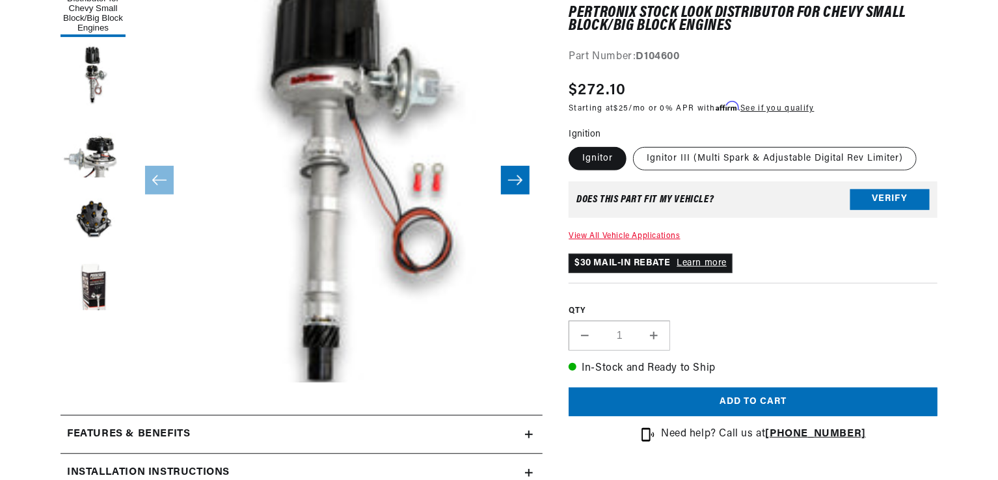
click at [710, 144] on fieldset "Ignition Ignitor Ignitor III (Multi Spark & Adjustable Digital Rev Limiter)" at bounding box center [752, 149] width 369 height 44
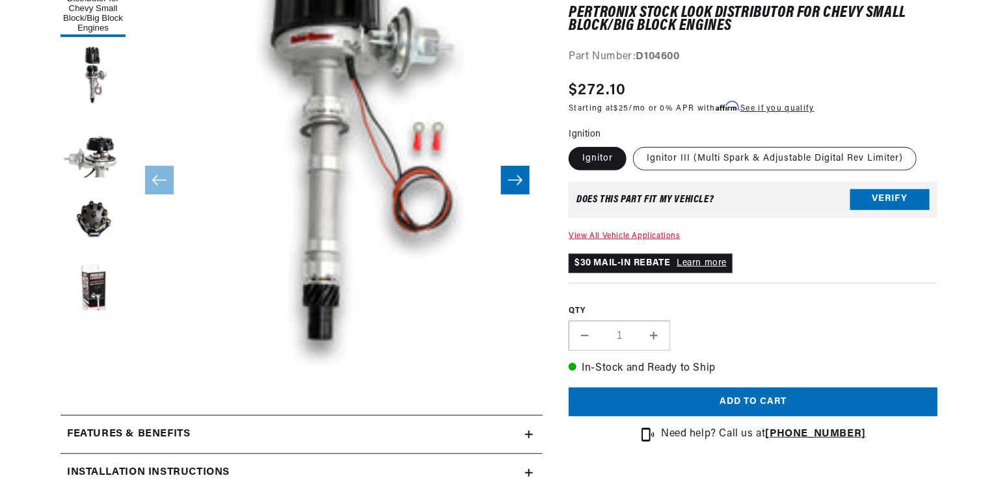
click at [700, 161] on label "Ignitor III (Multi Spark & Adjustable Digital Rev Limiter)" at bounding box center [775, 158] width 284 height 23
click at [633, 145] on input "Ignitor III (Multi Spark & Adjustable Digital Rev Limiter)" at bounding box center [633, 144] width 1 height 1
radio input "true"
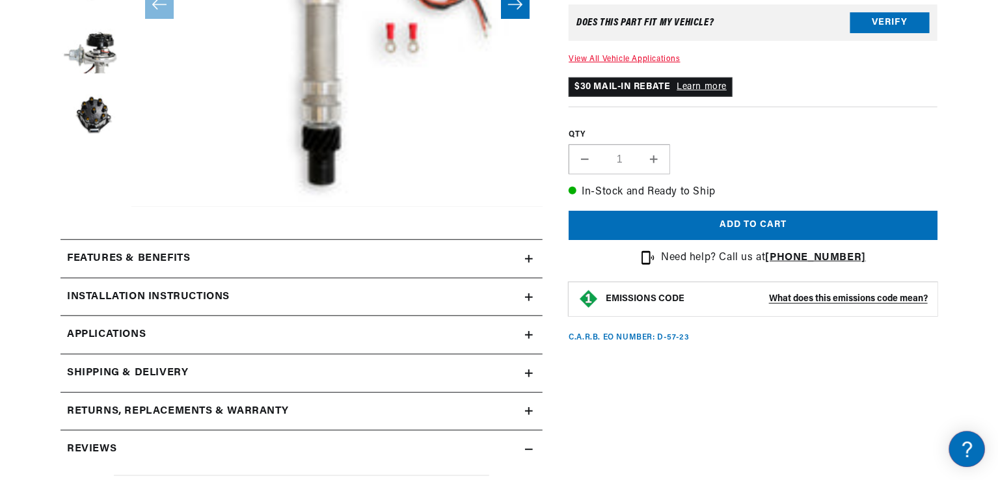
scroll to position [0, 485]
click at [204, 265] on div "Features & Benefits" at bounding box center [292, 258] width 464 height 17
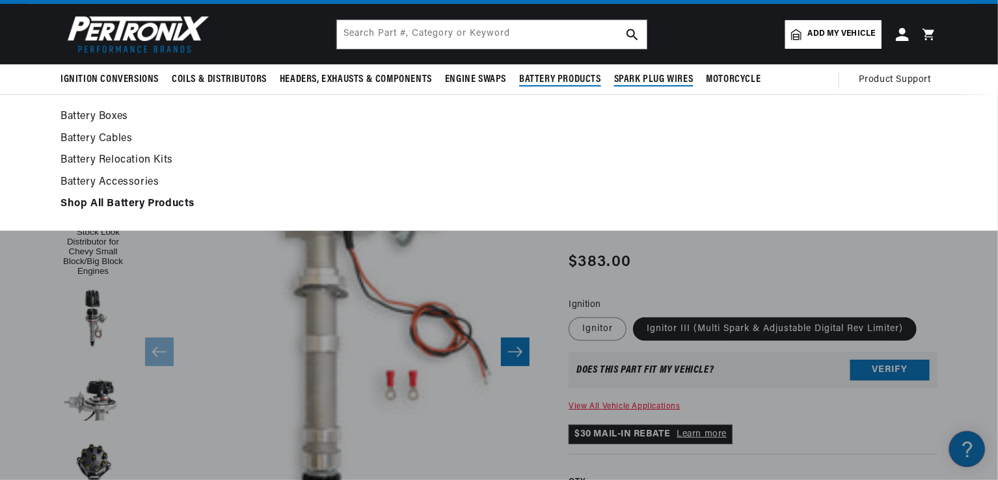
scroll to position [0, 0]
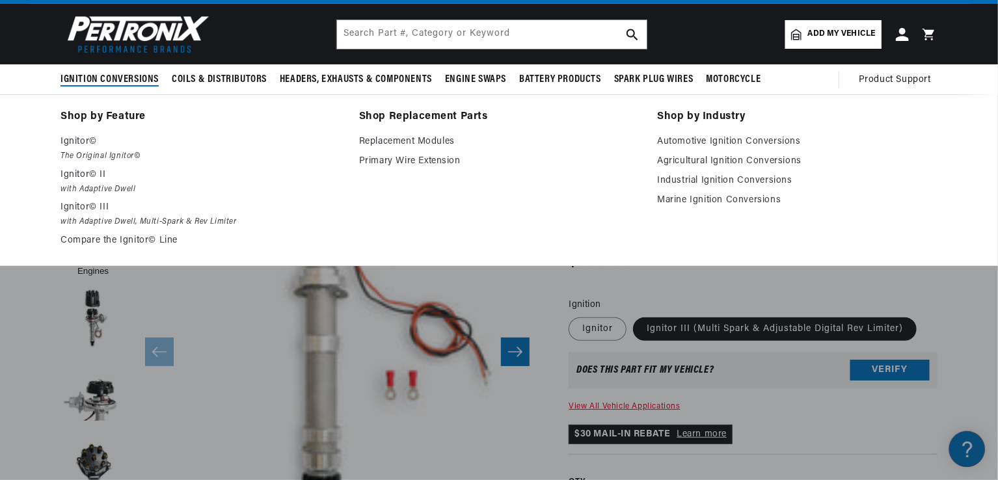
click at [433, 113] on link "Shop Replacement Parts" at bounding box center [499, 117] width 280 height 18
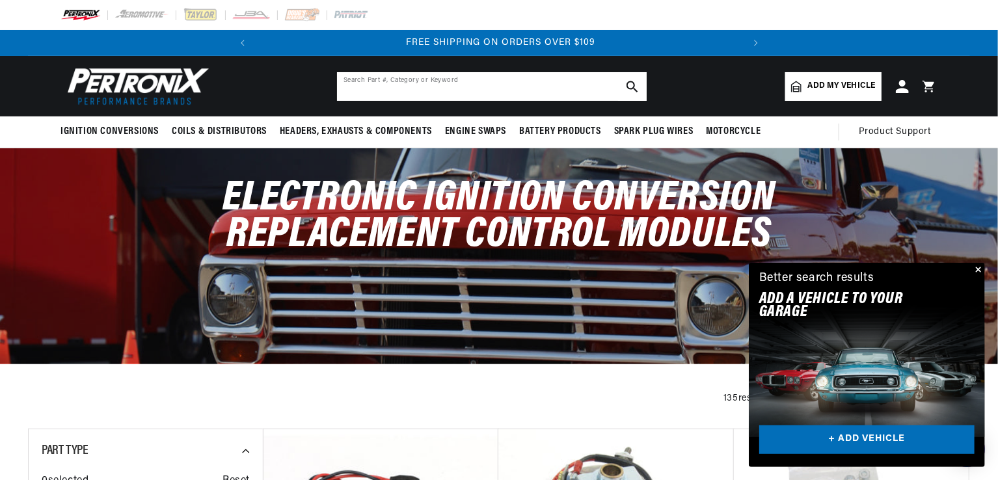
click at [434, 89] on input "text" at bounding box center [492, 86] width 310 height 29
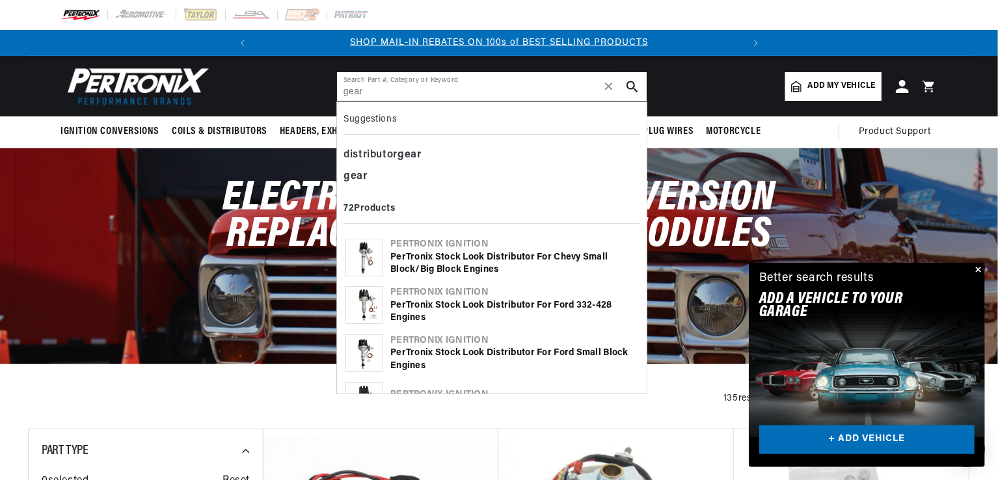
type input "gear"
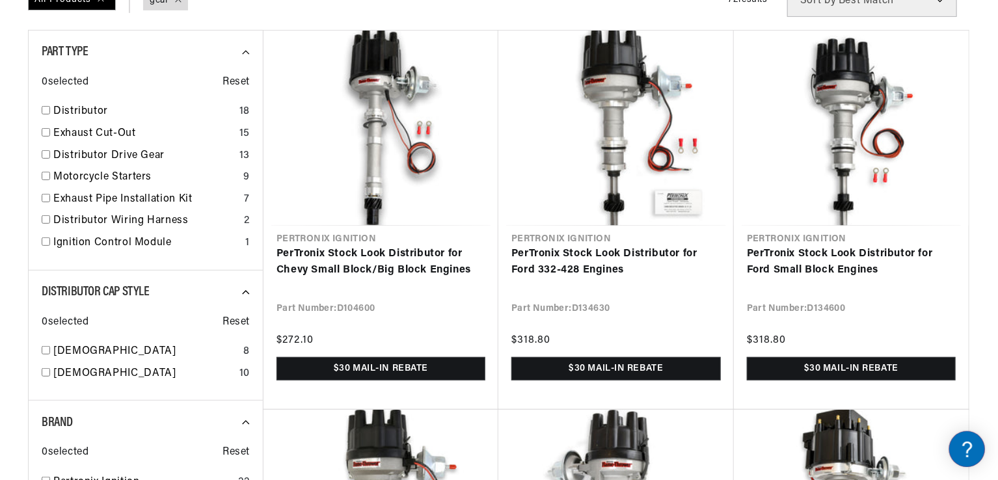
scroll to position [216, 0]
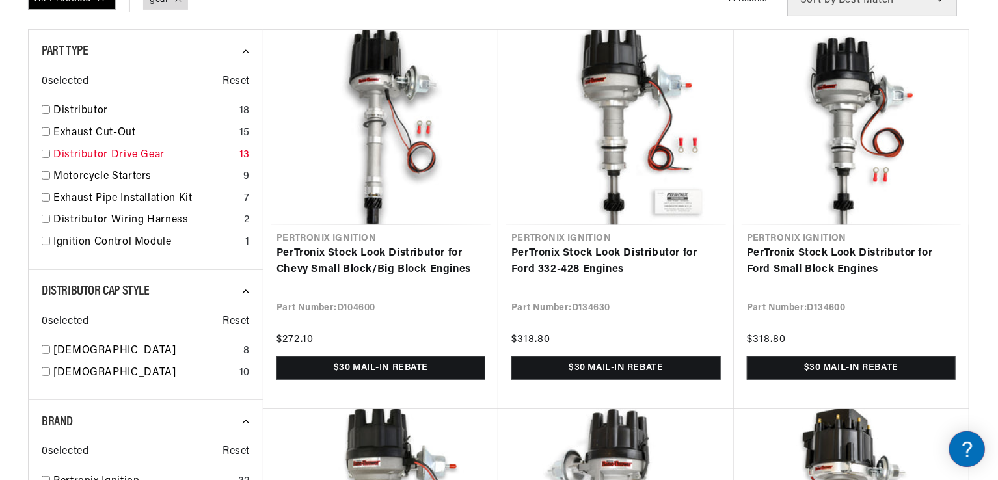
click at [88, 157] on link "Distributor Drive Gear" at bounding box center [143, 155] width 181 height 17
checkbox input "true"
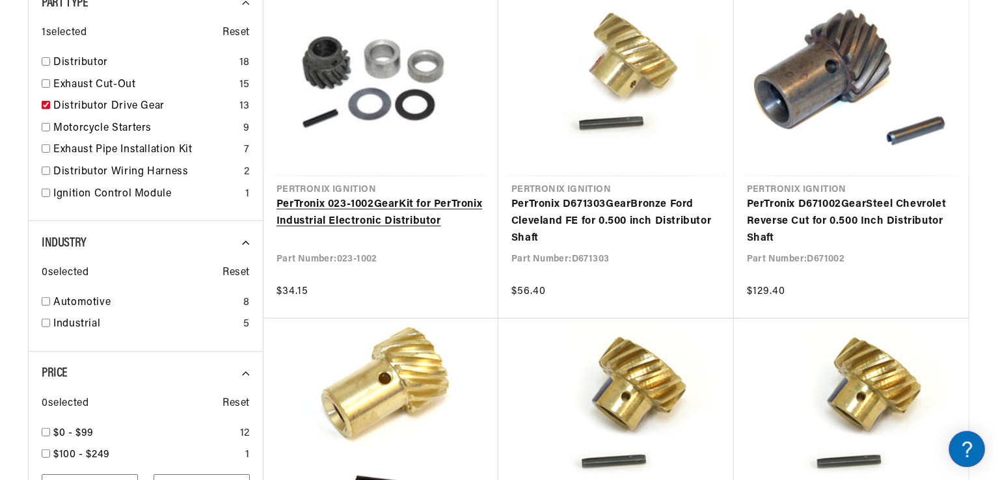
scroll to position [233, 0]
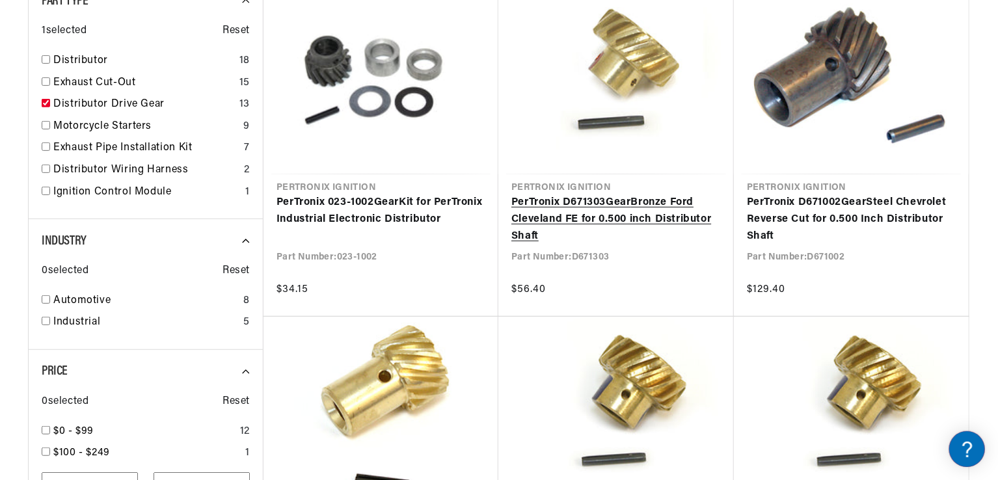
click at [679, 235] on link "PerTronix D671303 Gear Bronze Ford Cleveland FE for 0.500 inch Distributor Shaft" at bounding box center [615, 219] width 209 height 50
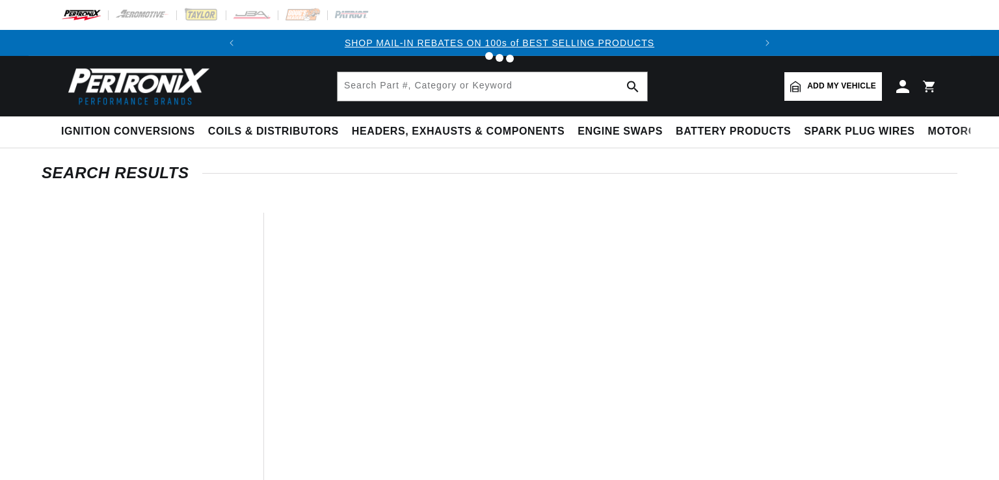
type input "gear"
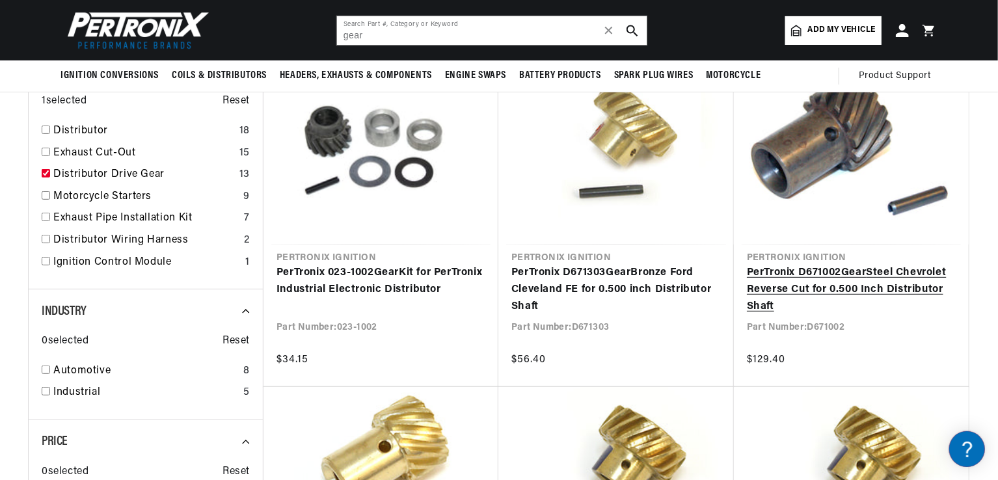
scroll to position [163, 0]
click at [801, 282] on link "PerTronix D671002 Gear Steel Chevrolet Reverse Cut for 0.500 Inch Distributor S…" at bounding box center [851, 290] width 209 height 50
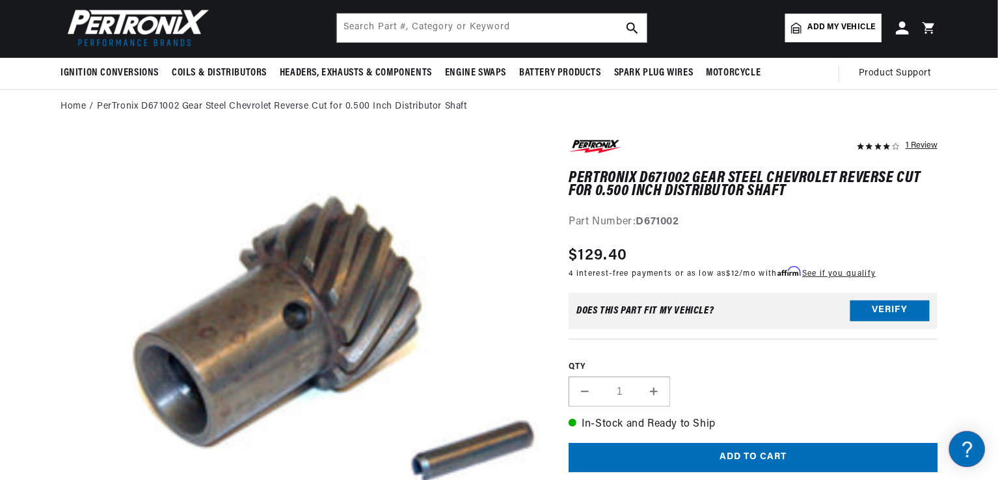
scroll to position [59, 0]
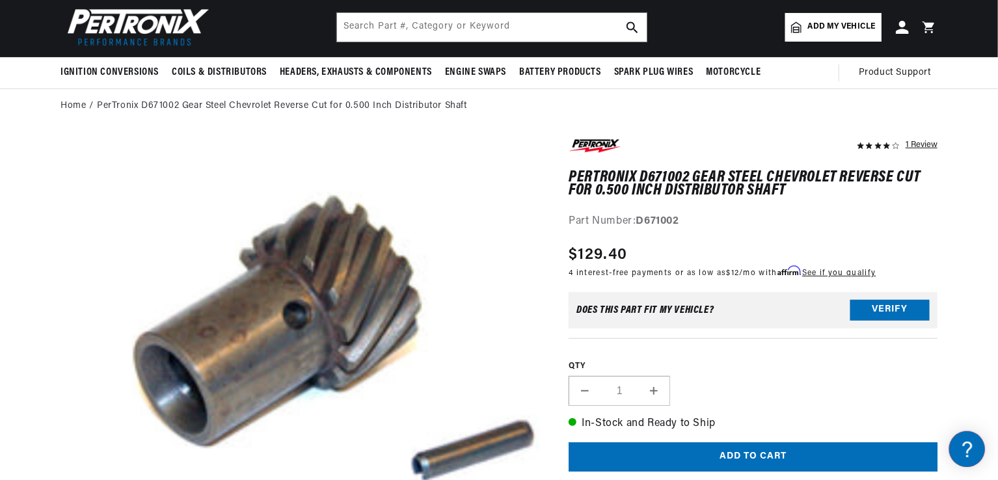
drag, startPoint x: 0, startPoint y: 0, endPoint x: 441, endPoint y: 296, distance: 531.0
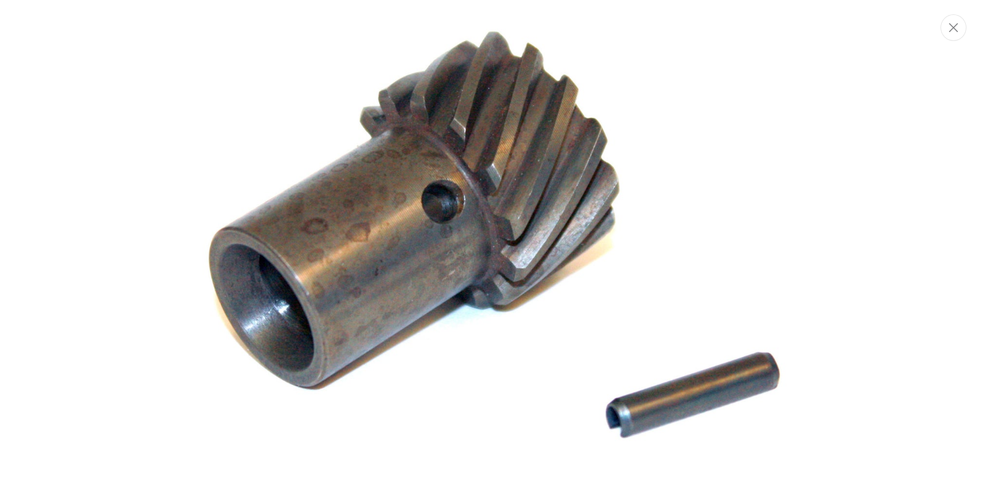
scroll to position [0, 485]
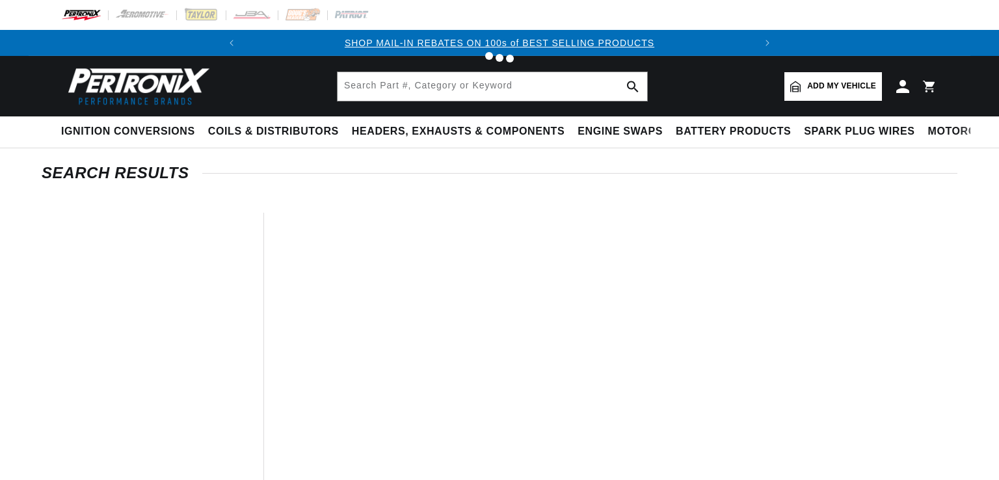
type input "gear"
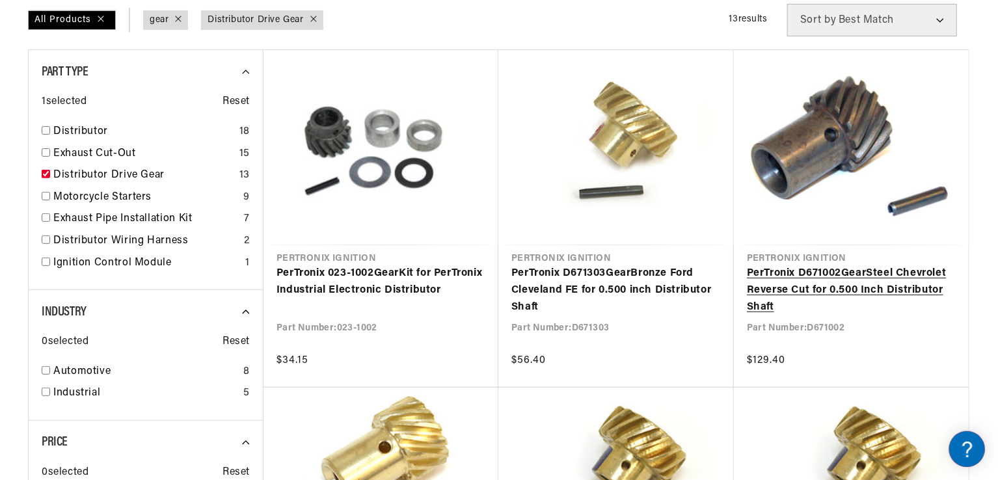
click at [809, 306] on link "PerTronix D671002 Gear Steel Chevrolet Reverse Cut for 0.500 Inch Distributor S…" at bounding box center [851, 290] width 209 height 50
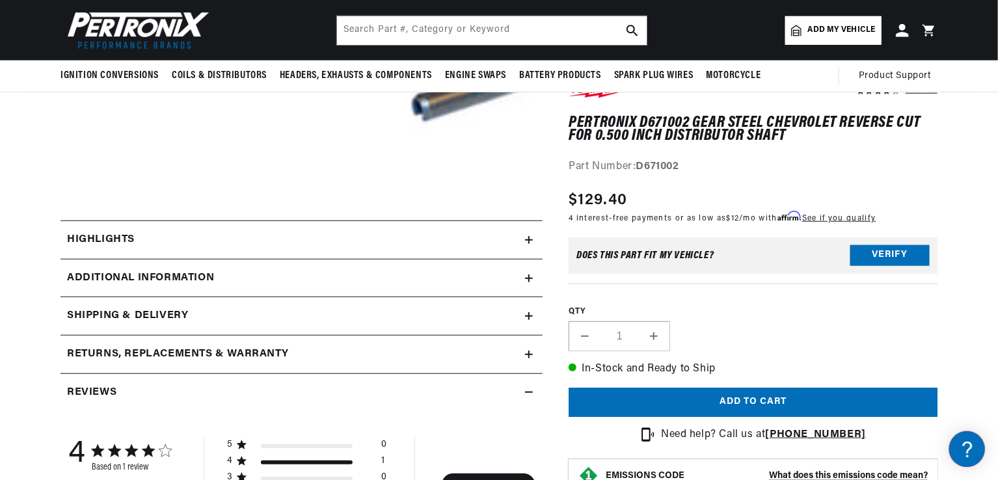
scroll to position [0, 485]
click at [529, 240] on icon at bounding box center [529, 240] width 8 height 0
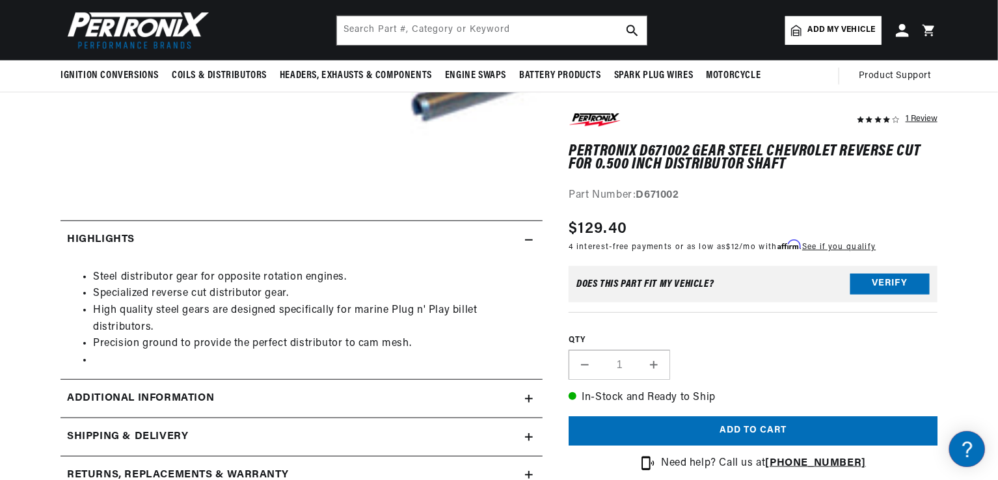
scroll to position [0, 0]
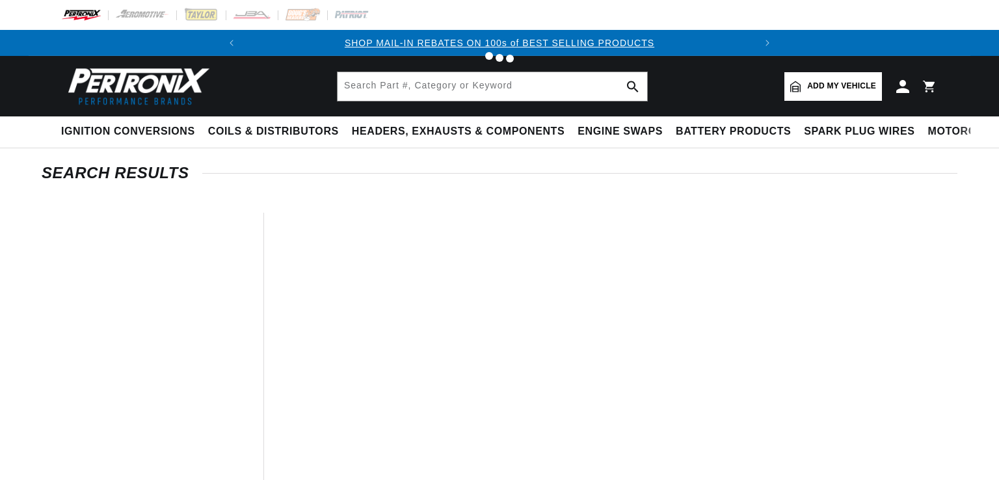
type input "gear"
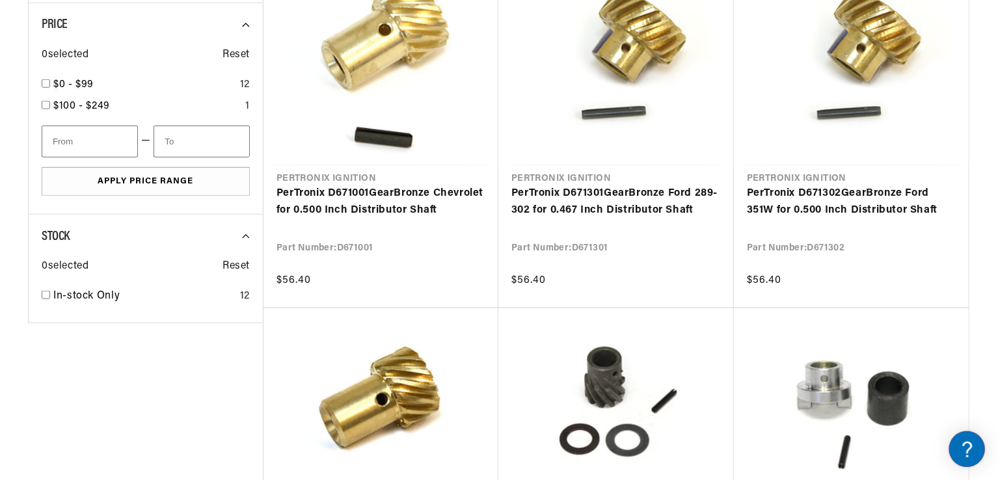
scroll to position [596, 0]
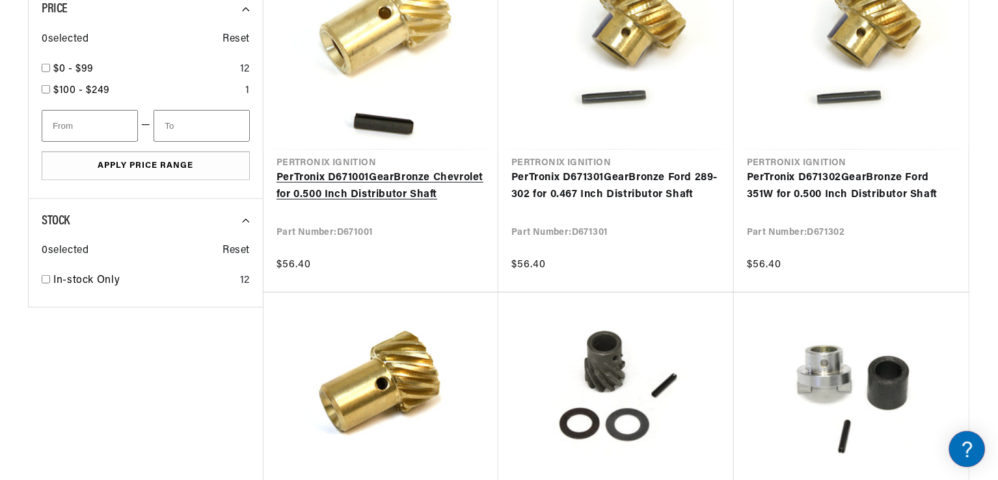
click at [408, 193] on link "PerTronix D671001 Gear Bronze Chevrolet for 0.500 Inch Distributor Shaft" at bounding box center [380, 186] width 209 height 33
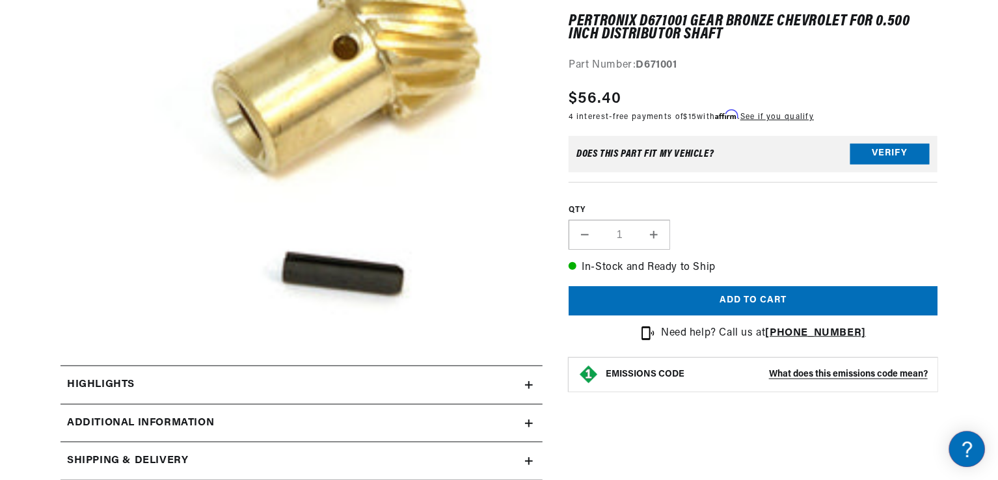
scroll to position [278, 0]
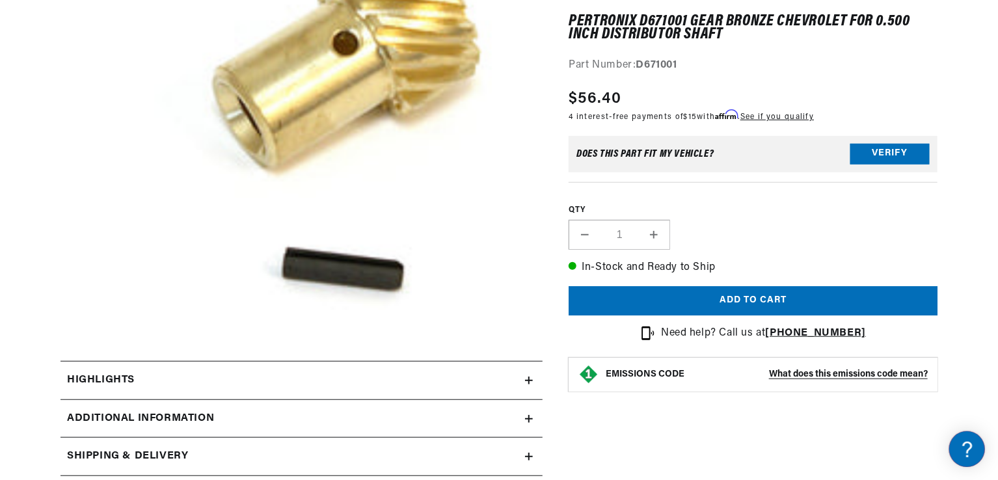
click at [385, 375] on div "Highlights" at bounding box center [292, 380] width 464 height 17
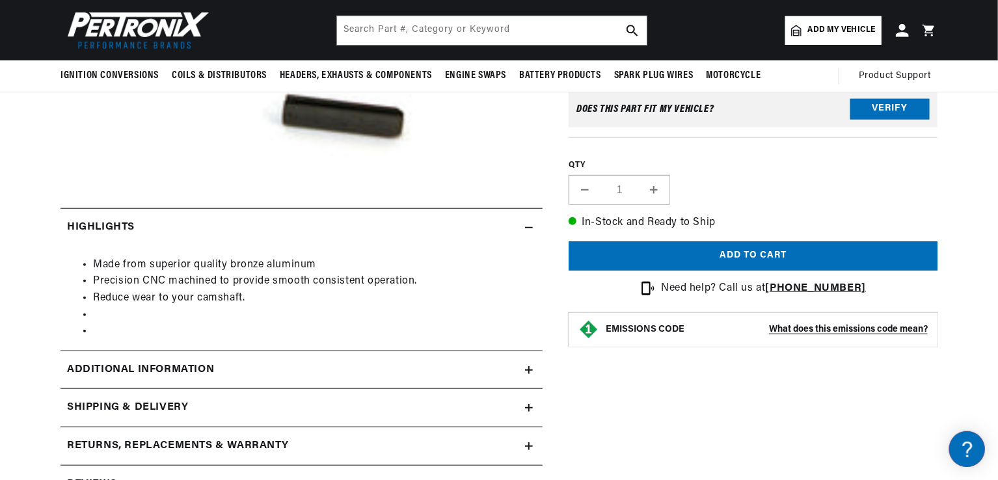
scroll to position [429, 0]
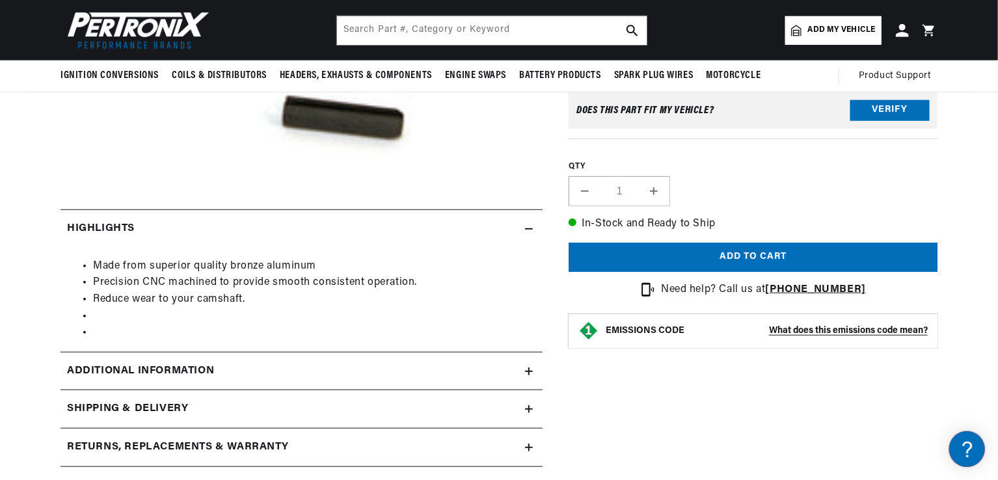
click at [0, 0] on icon at bounding box center [0, 0] width 0 height 0
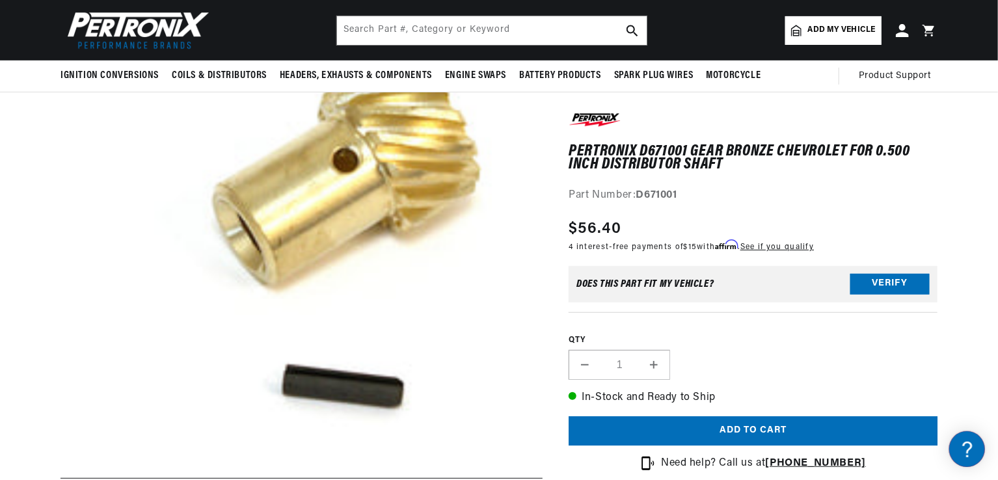
scroll to position [0, 0]
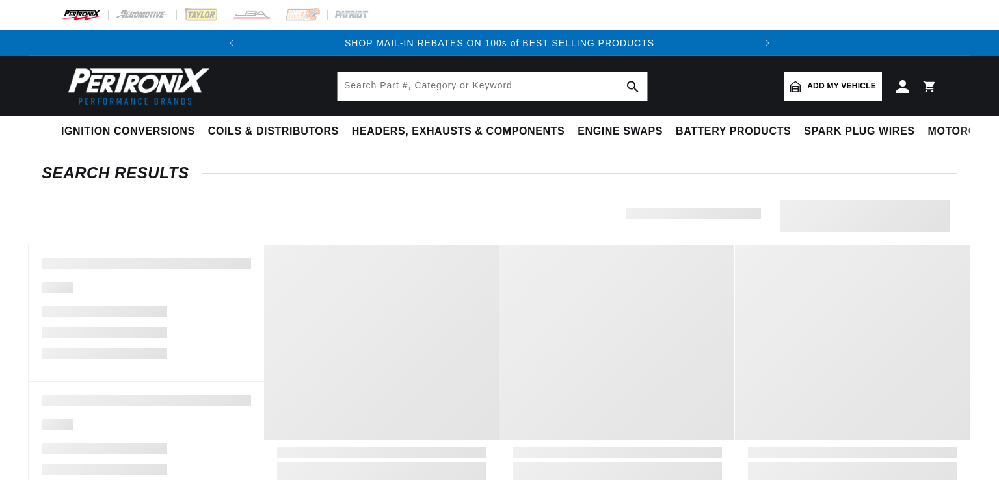
type input "gear"
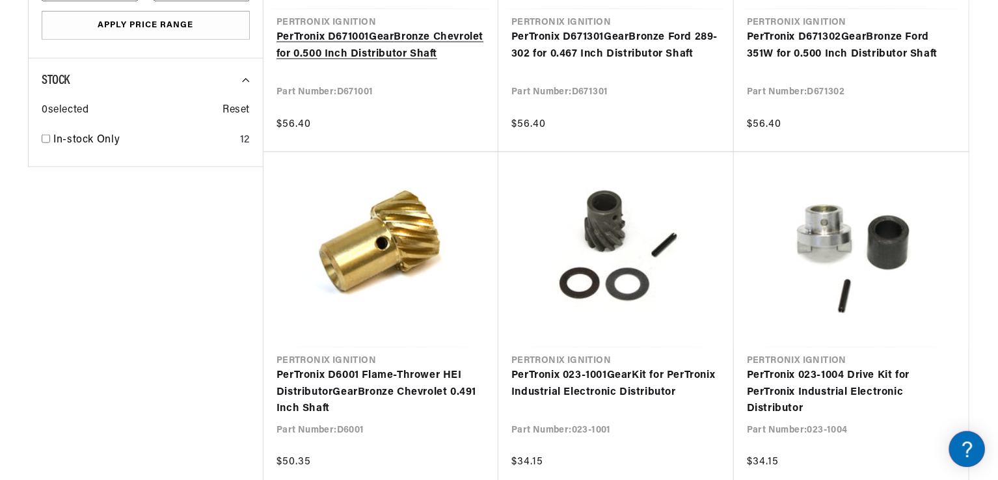
scroll to position [737, 0]
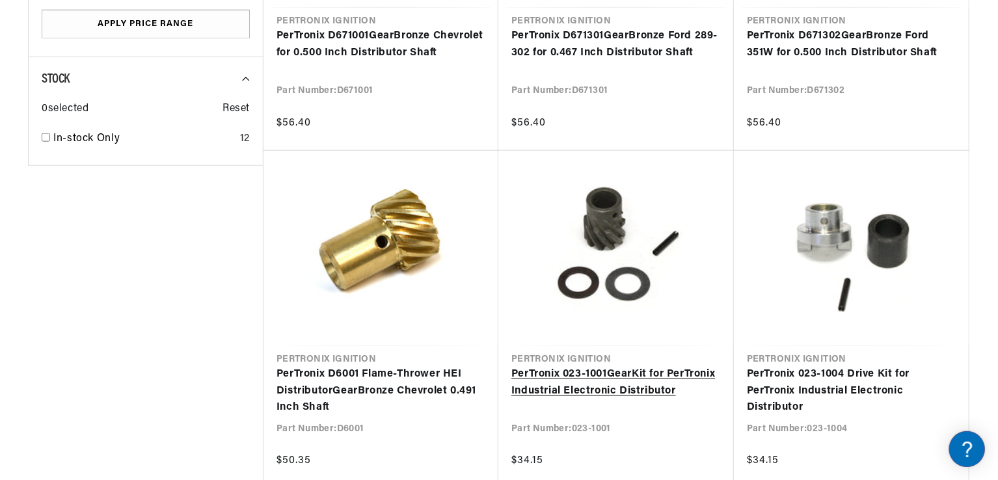
click at [619, 392] on link "PerTronix 023-1001 Gear Kit for PerTronix Industrial Electronic Distributor" at bounding box center [615, 382] width 209 height 33
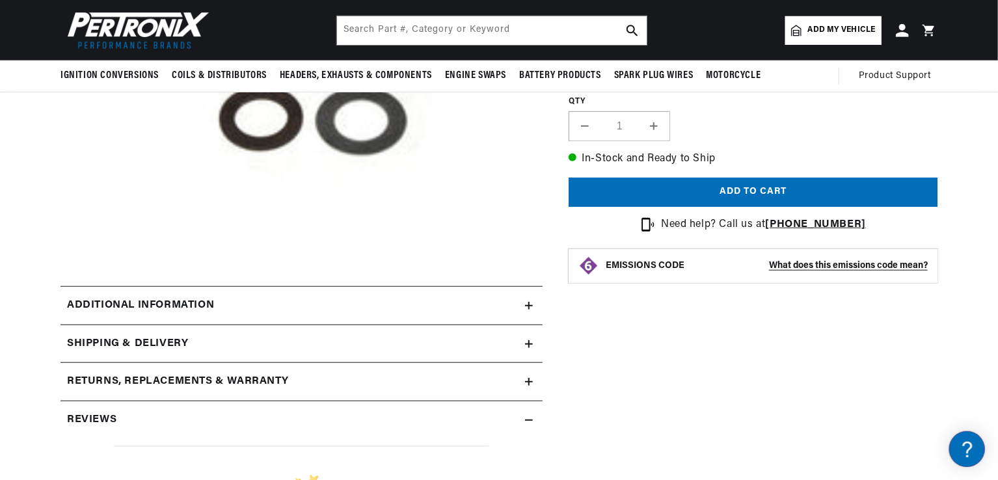
scroll to position [336, 0]
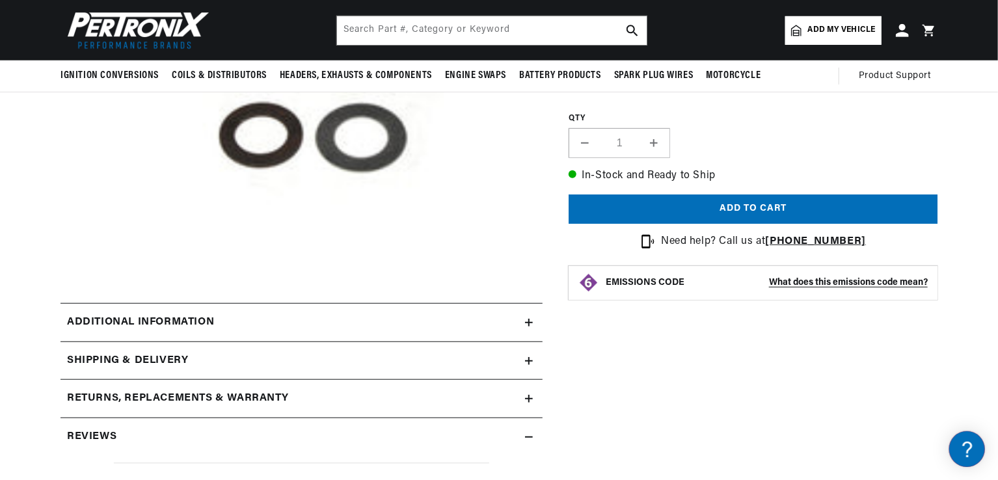
click at [533, 320] on summary "Additional information" at bounding box center [301, 323] width 482 height 38
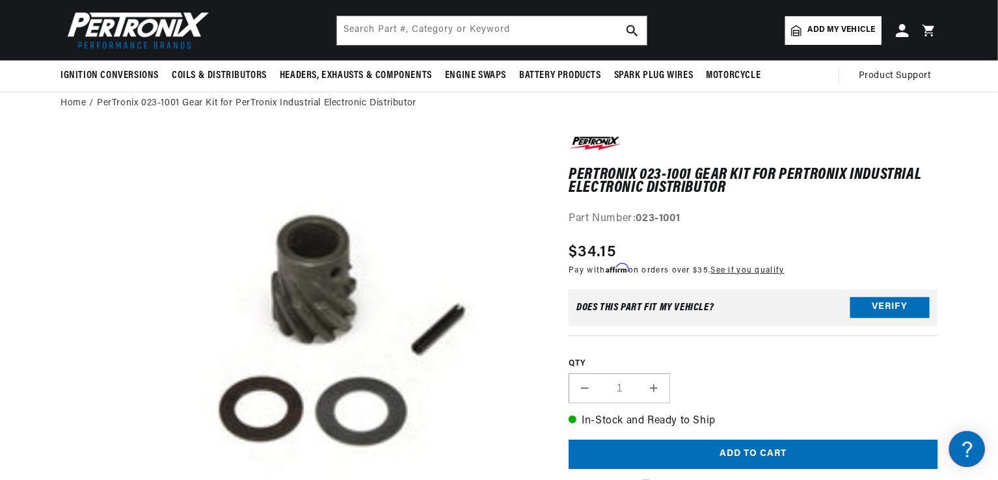
scroll to position [0, 0]
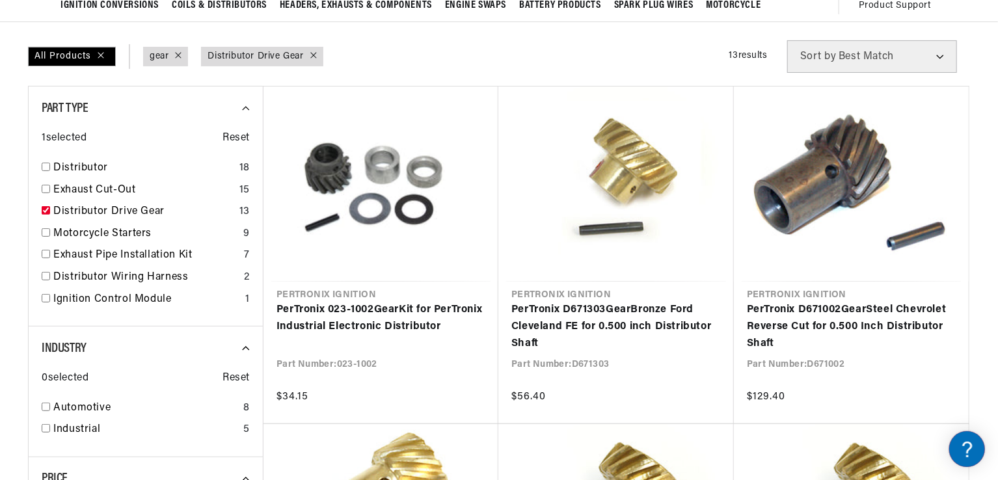
scroll to position [124, 0]
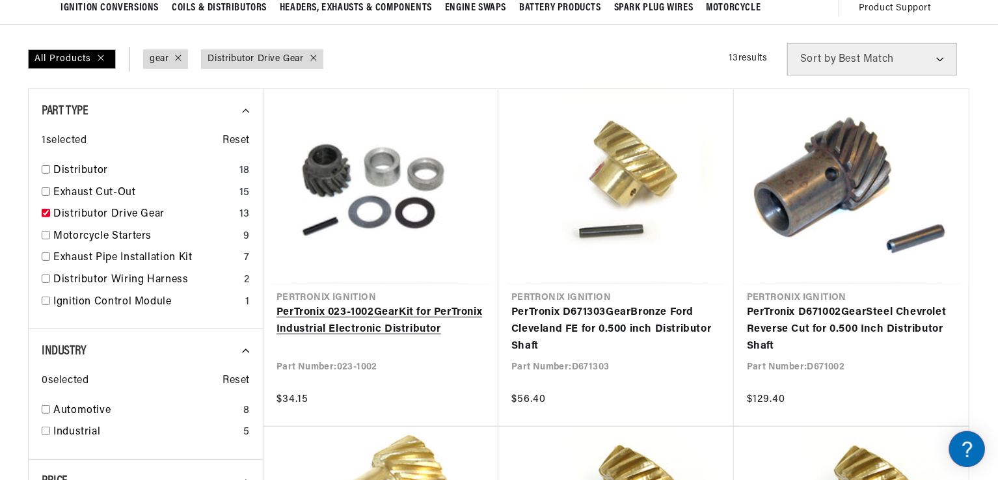
click at [391, 325] on link "PerTronix 023-1002 Gear Kit for PerTronix Industrial Electronic Distributor" at bounding box center [380, 320] width 209 height 33
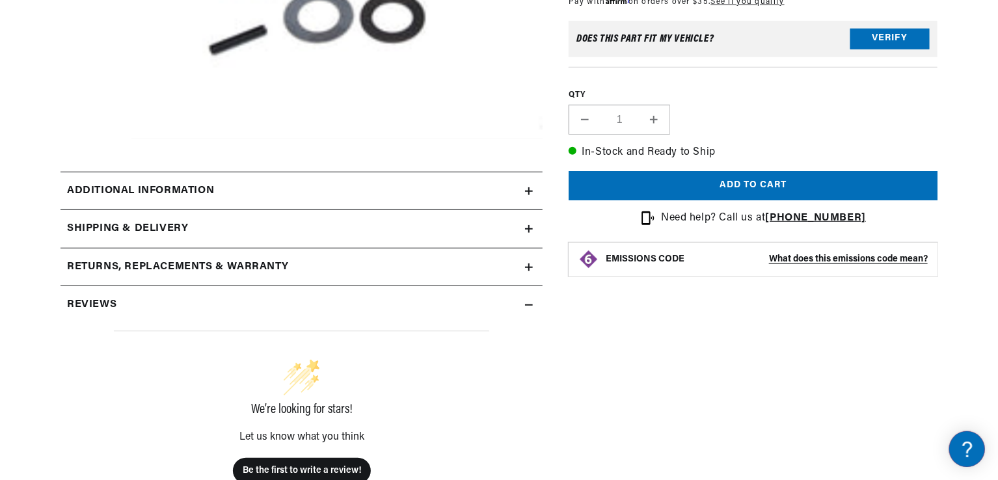
scroll to position [330, 0]
click summary "Additional information"
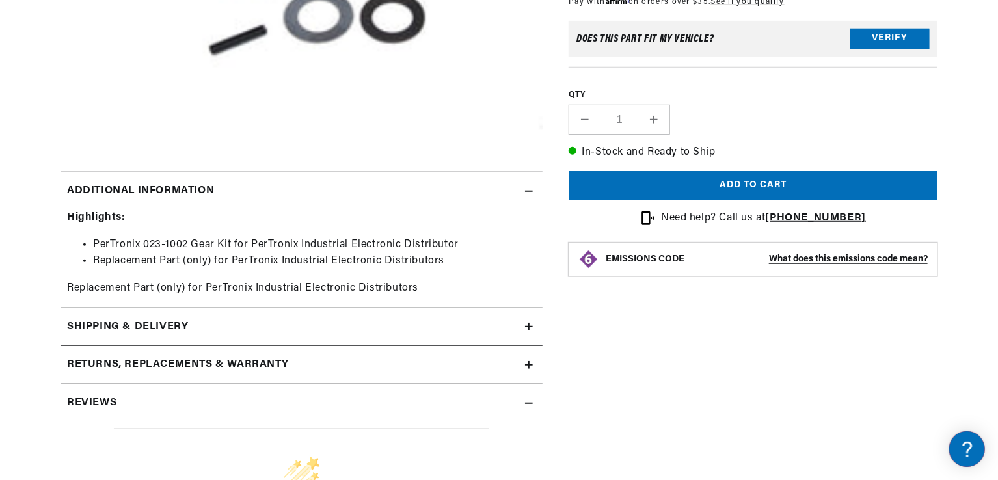
scroll to position [0, 485]
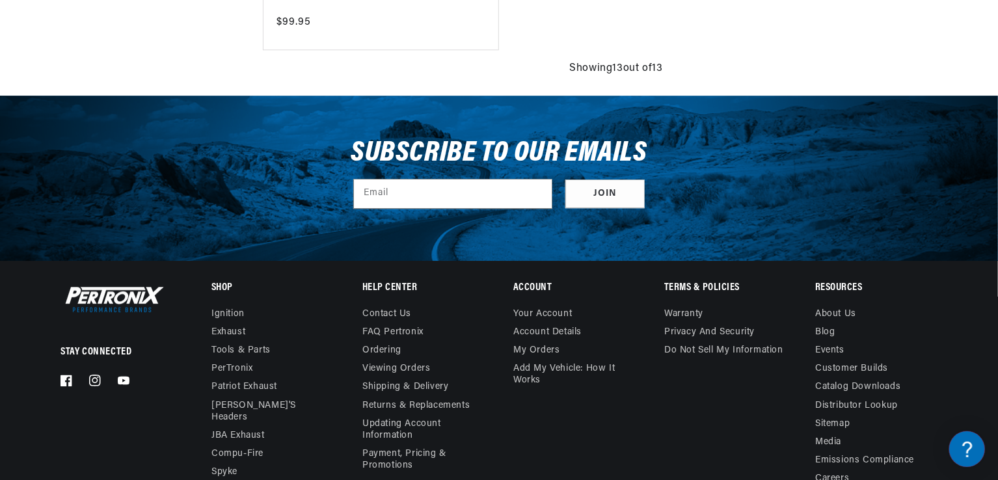
scroll to position [0, 485]
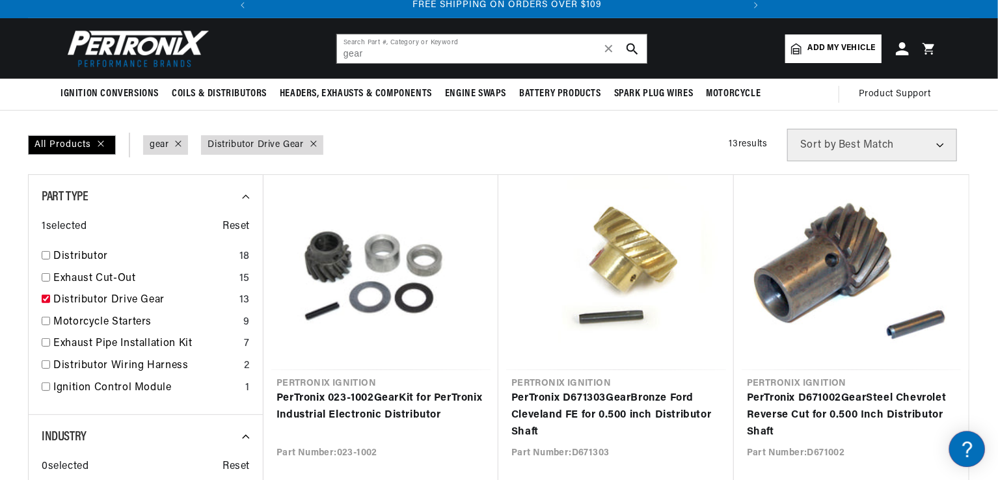
scroll to position [0, 485]
